Goal: Transaction & Acquisition: Purchase product/service

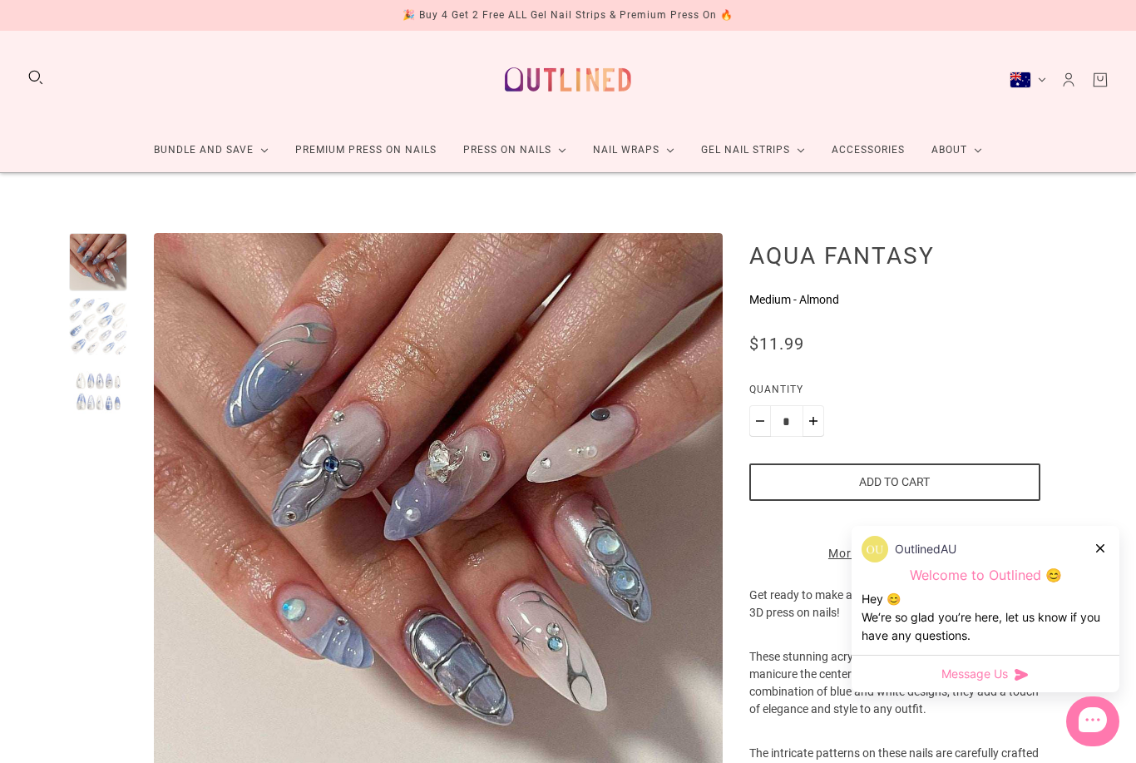
click at [1091, 542] on div "OutlinedAU" at bounding box center [986, 549] width 248 height 27
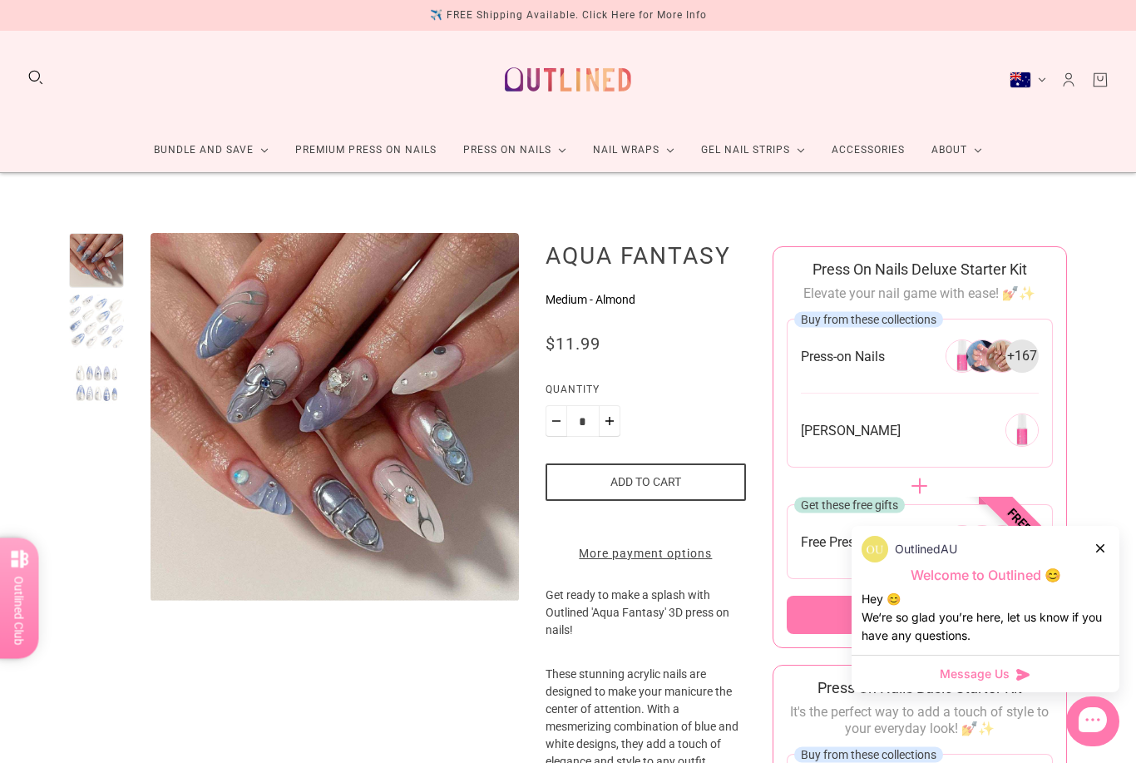
click at [1104, 546] on div at bounding box center [1101, 547] width 10 height 17
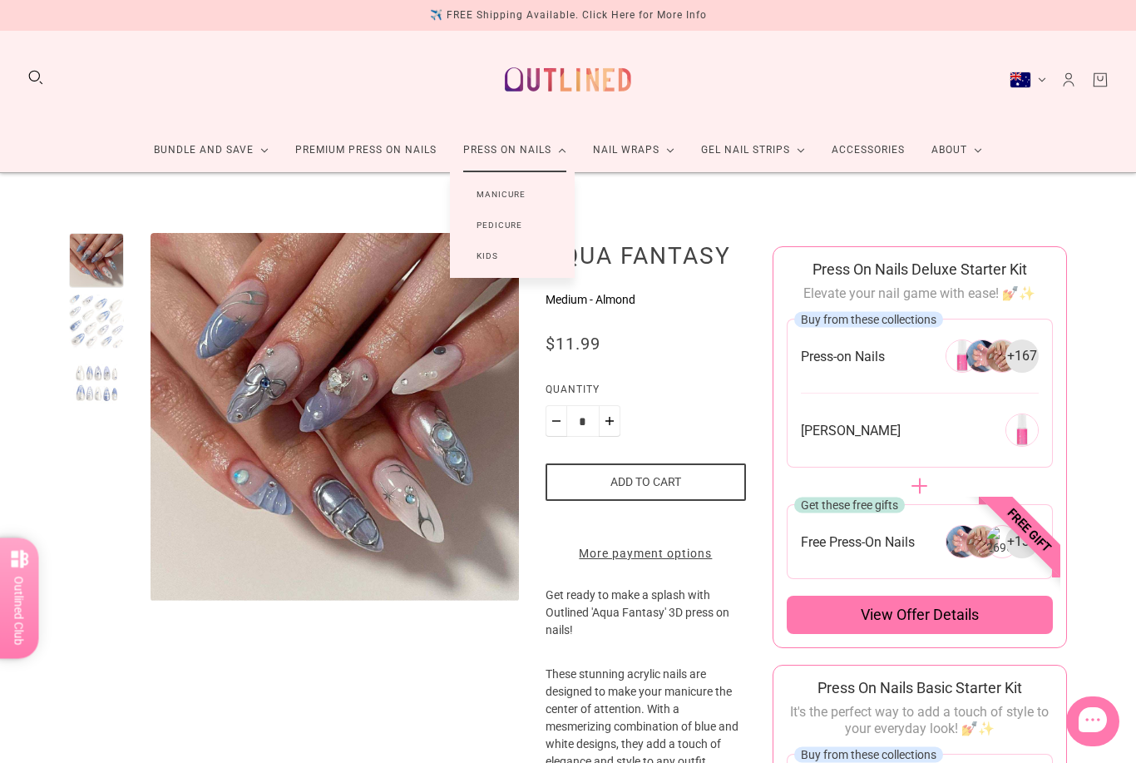
click at [516, 186] on link "Manicure" at bounding box center [501, 194] width 102 height 31
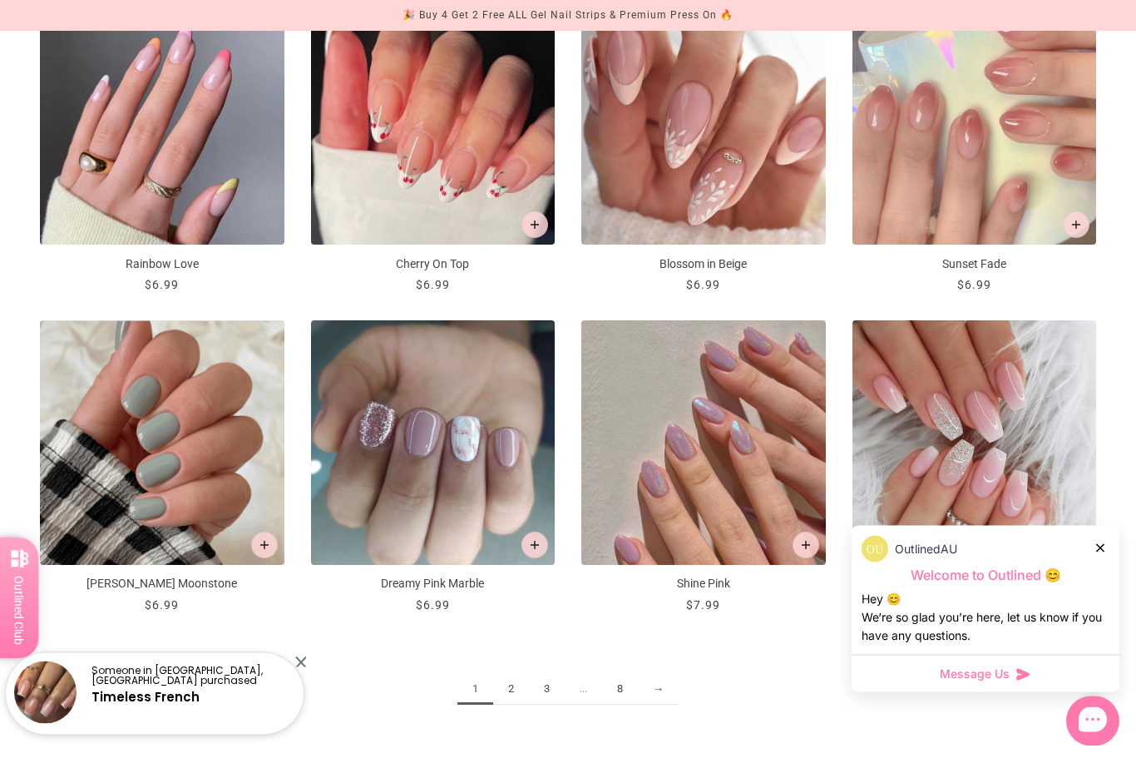
scroll to position [1622, 0]
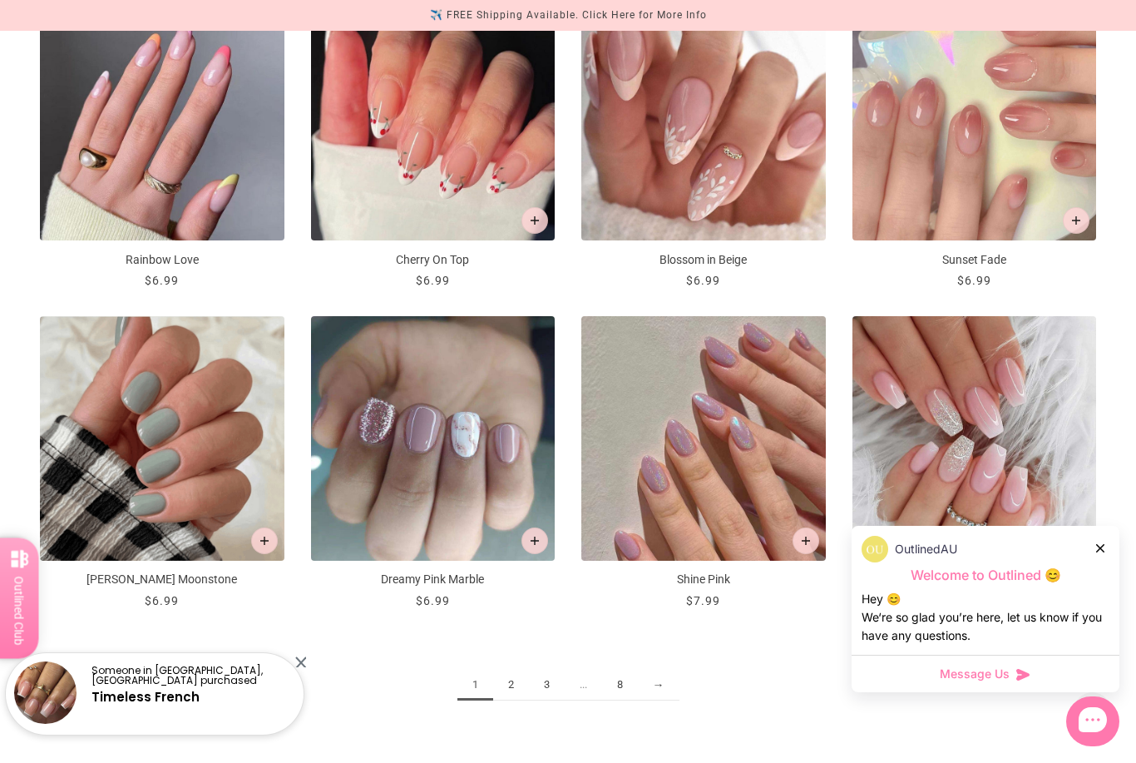
click at [667, 688] on link "→" at bounding box center [659, 684] width 42 height 31
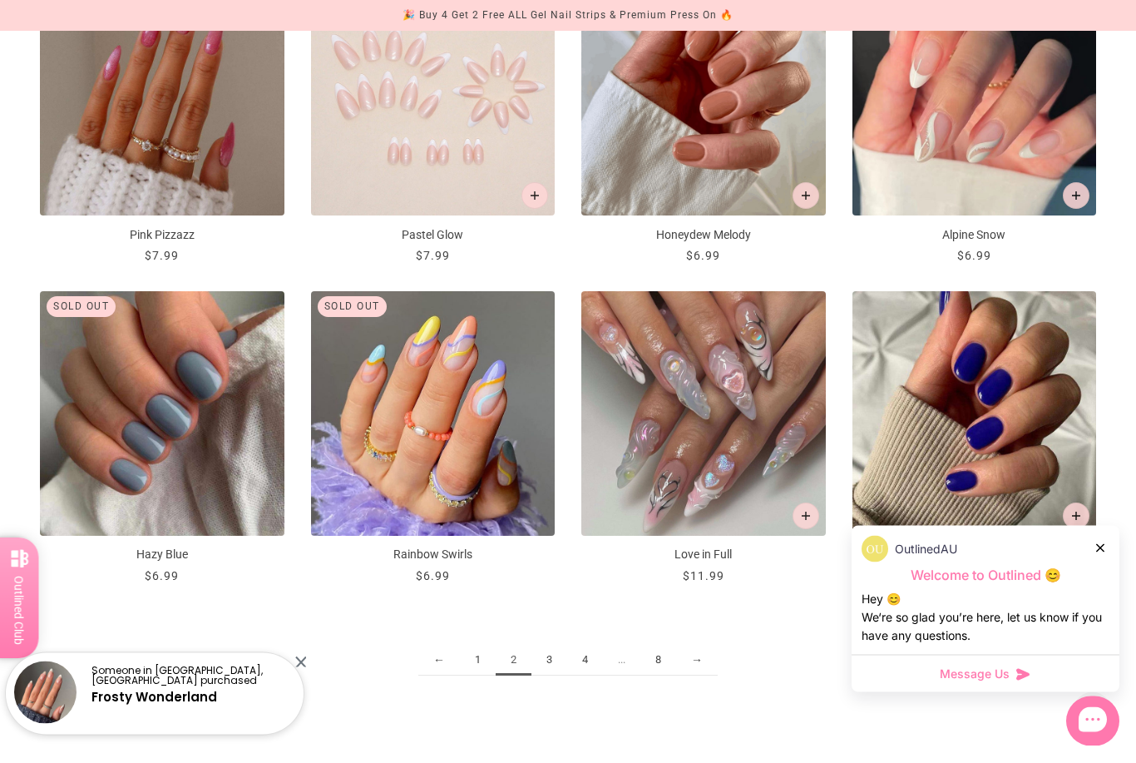
scroll to position [1648, 0]
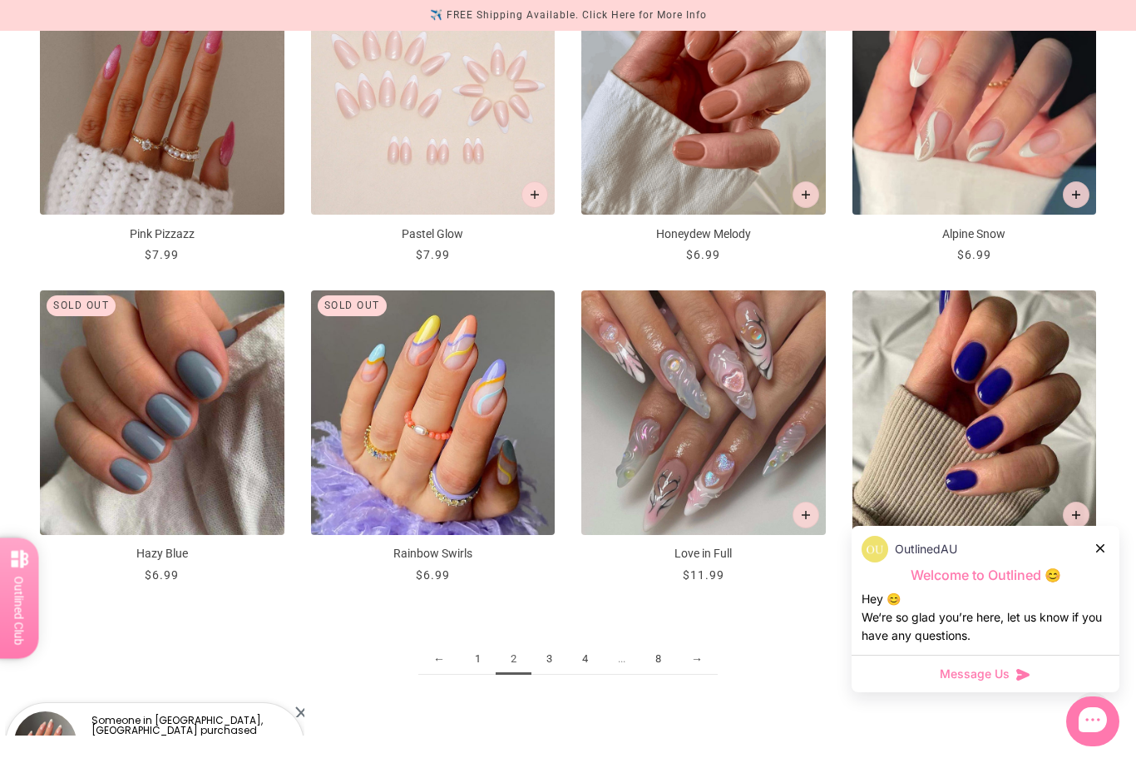
click at [690, 654] on link "→" at bounding box center [697, 659] width 42 height 31
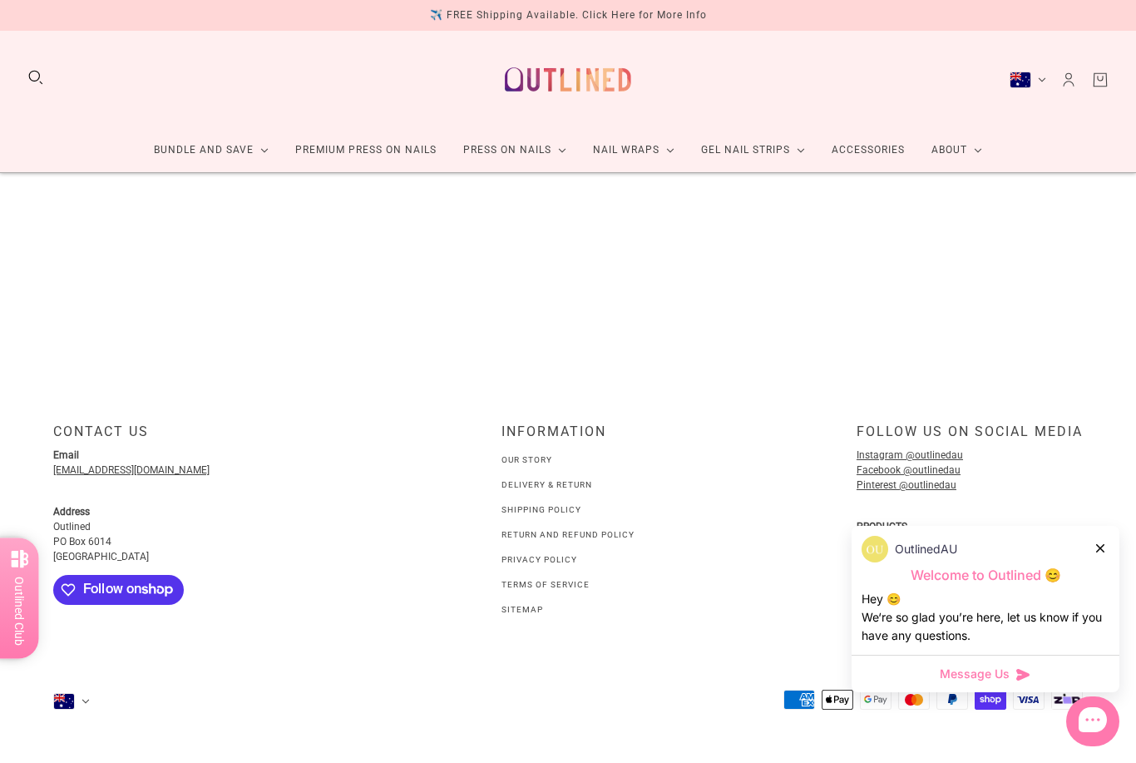
click at [861, 146] on link "Accessories" at bounding box center [868, 150] width 100 height 44
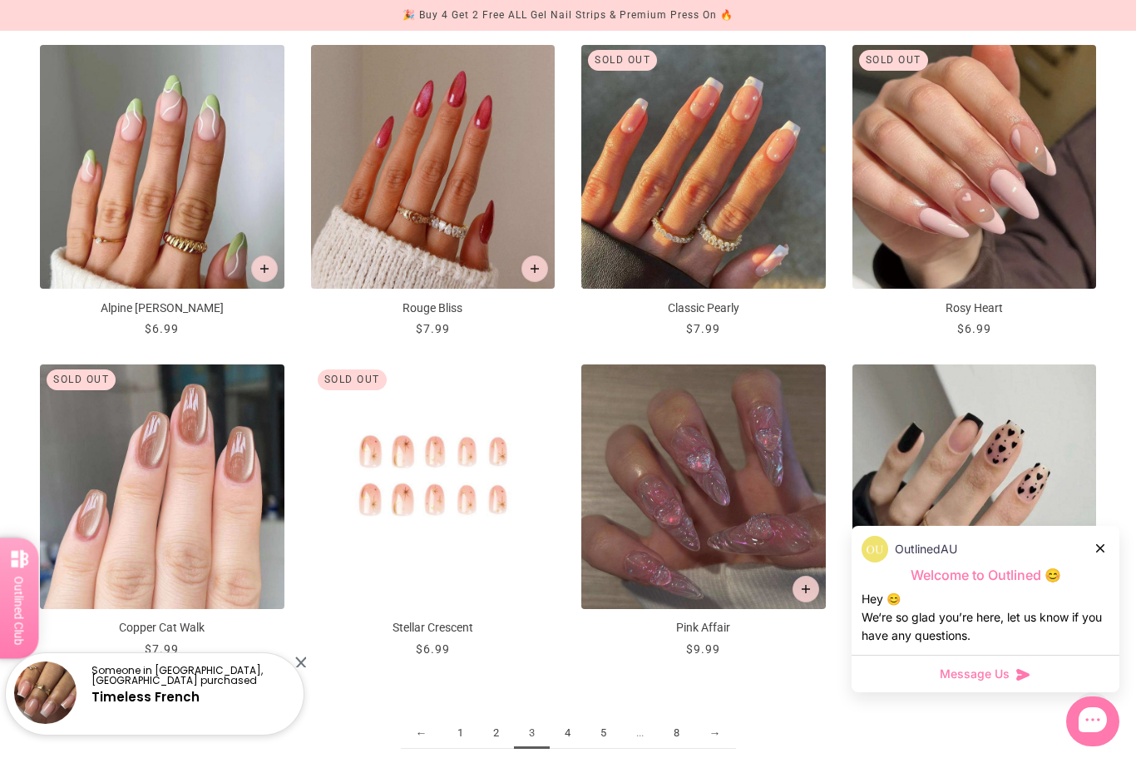
scroll to position [1582, 0]
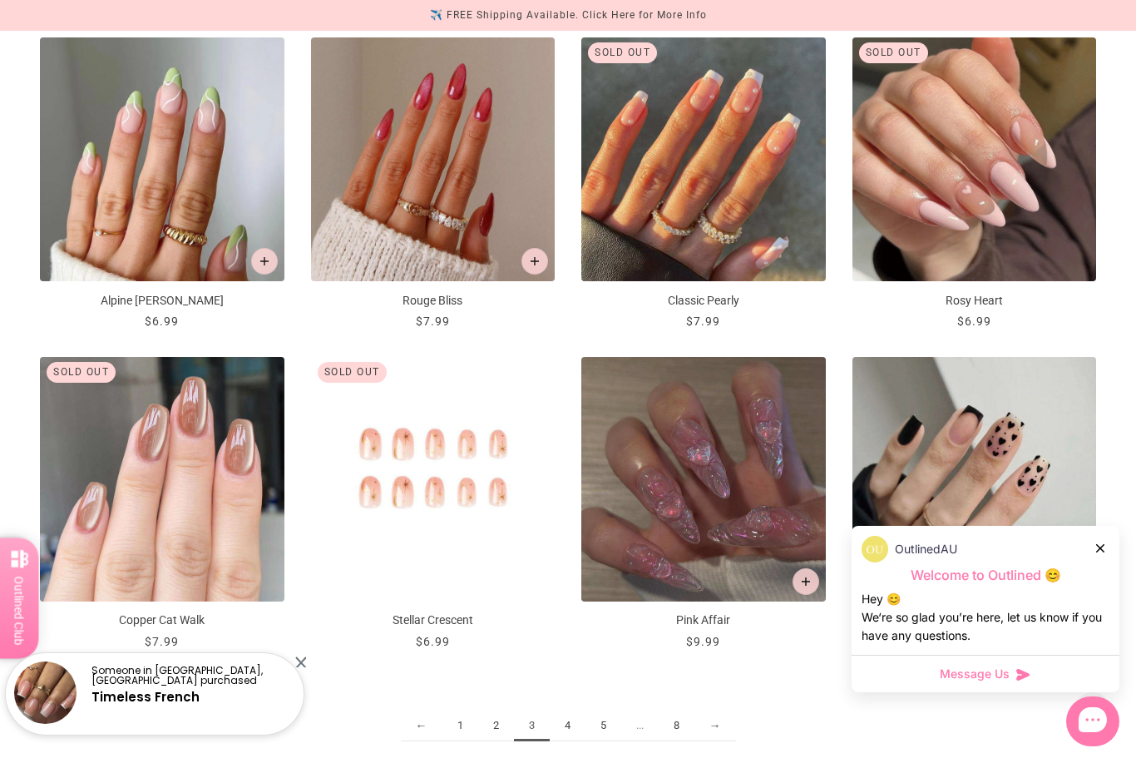
click at [726, 717] on link "→" at bounding box center [715, 725] width 42 height 31
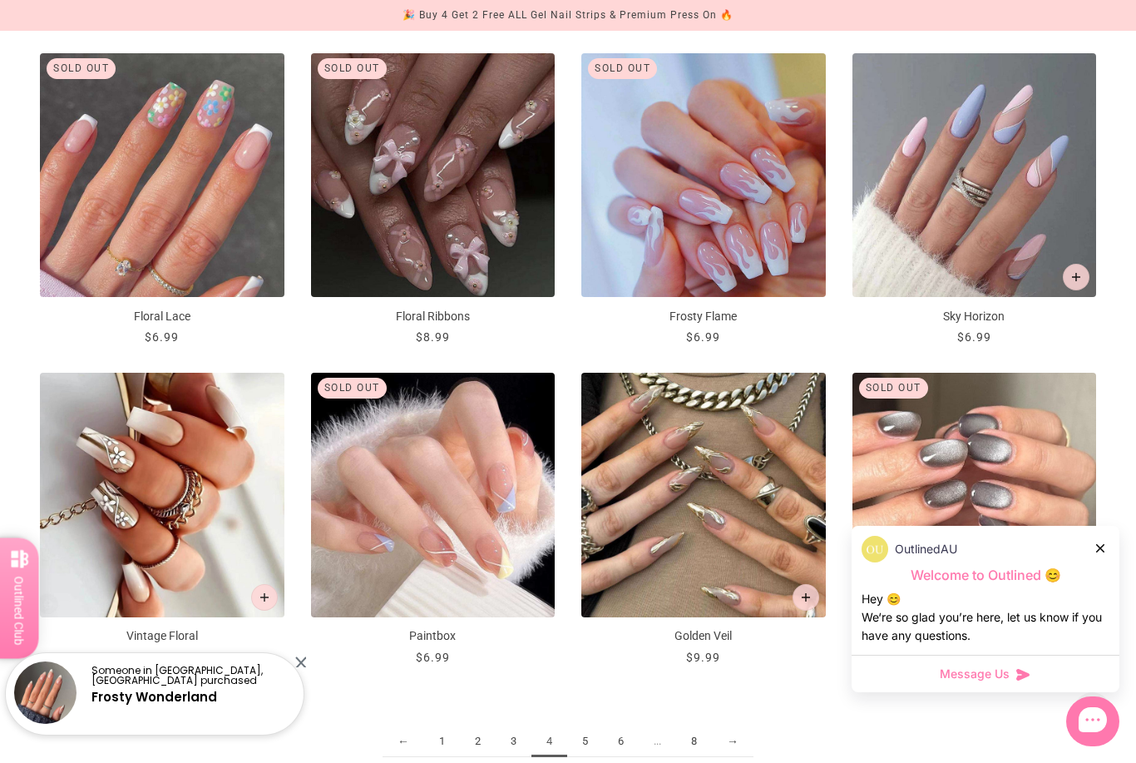
scroll to position [1619, 0]
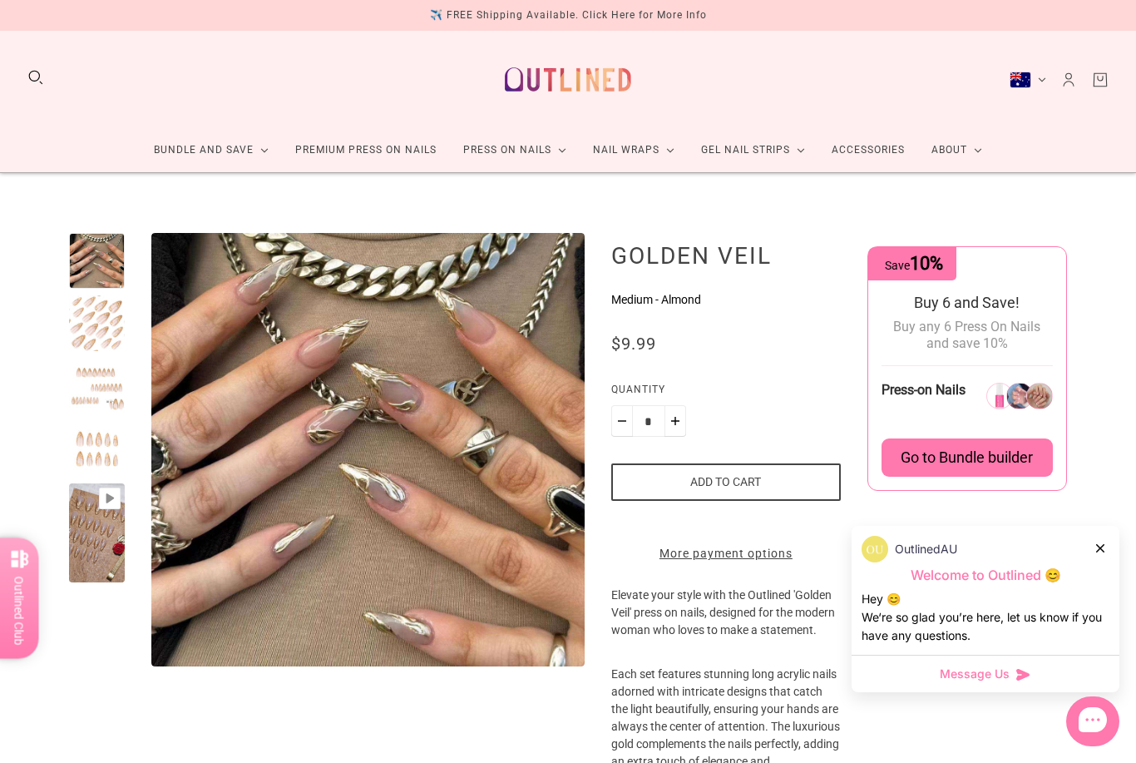
click at [104, 339] on div at bounding box center [97, 323] width 56 height 56
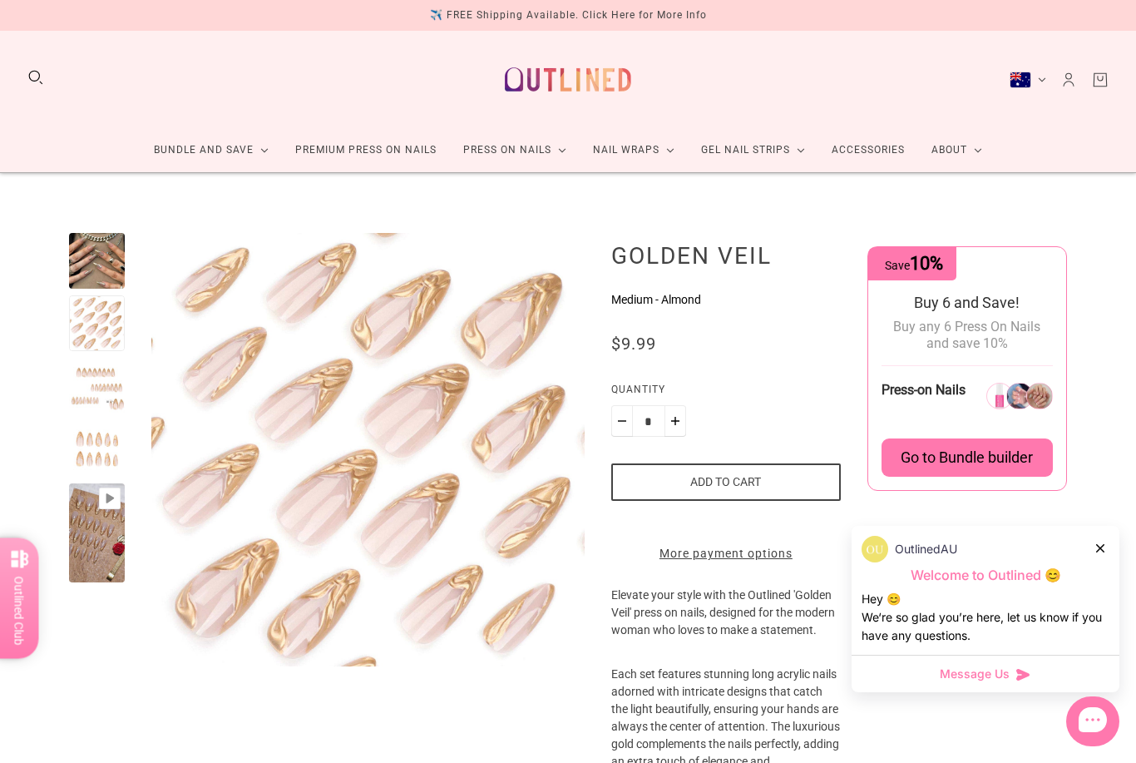
click at [118, 546] on div at bounding box center [97, 533] width 56 height 100
